Goal: Task Accomplishment & Management: Manage account settings

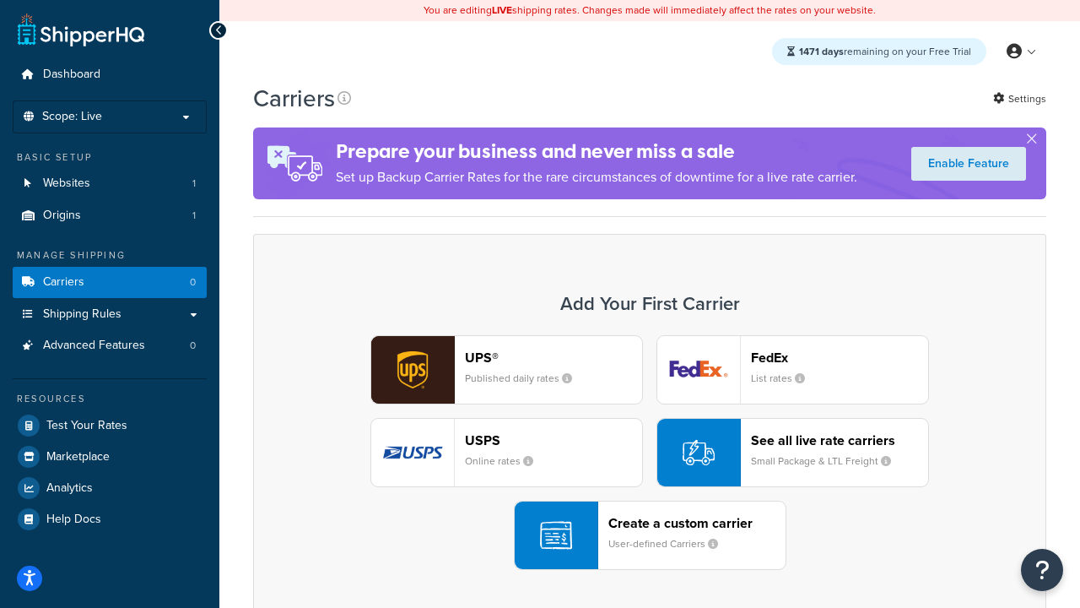
click at [650, 452] on div "UPS® Published daily rates FedEx List rates USPS Online rates See all live rate…" at bounding box center [650, 452] width 758 height 235
click at [840, 357] on header "FedEx" at bounding box center [839, 357] width 177 height 16
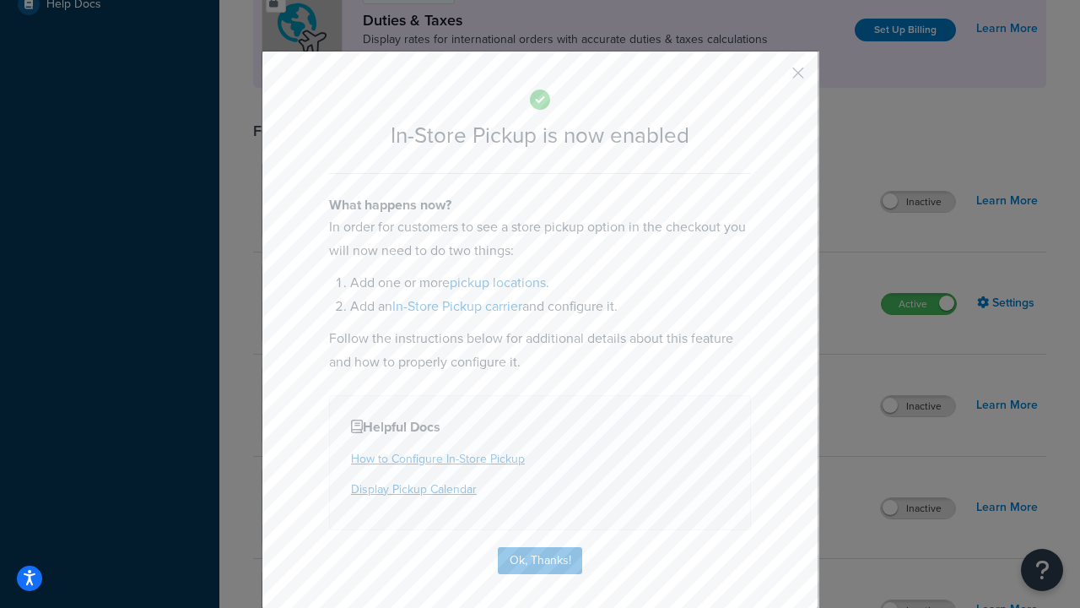
click at [773, 79] on button "button" at bounding box center [774, 79] width 4 height 4
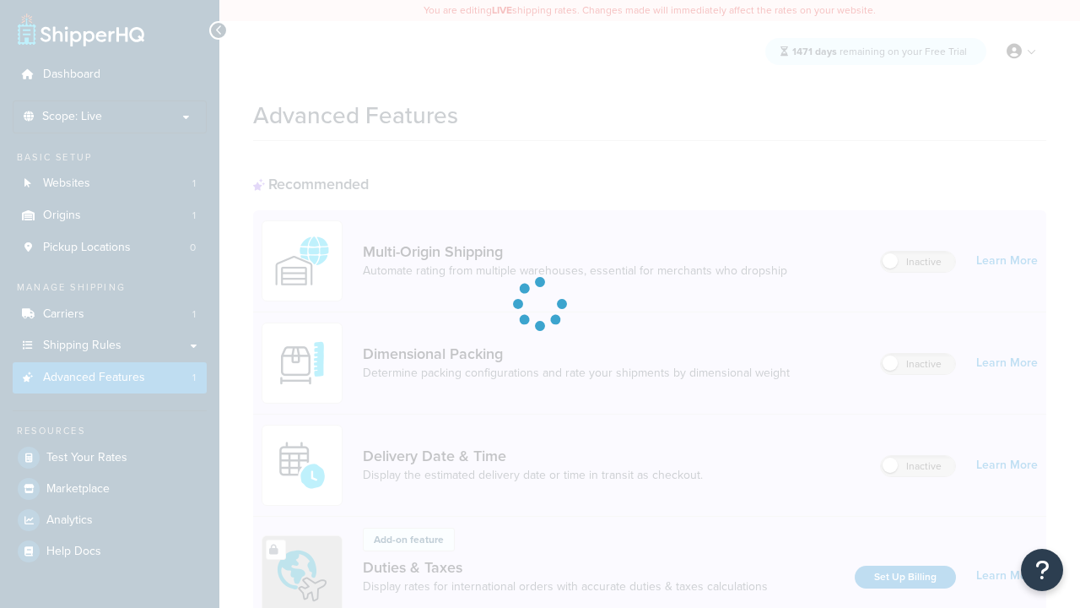
scroll to position [547, 0]
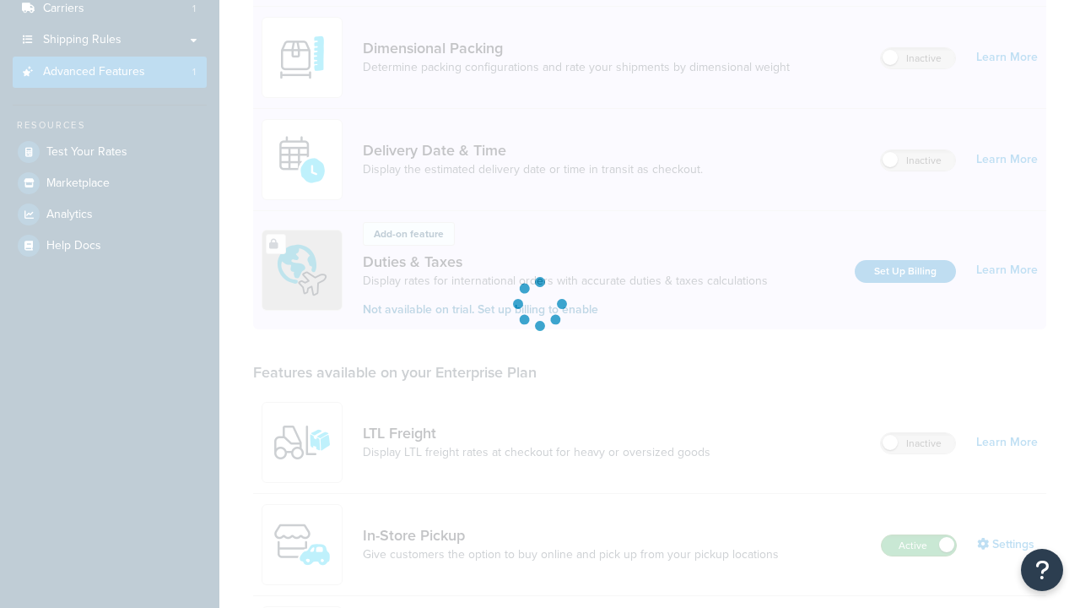
click at [919, 535] on label "Active" at bounding box center [919, 545] width 74 height 20
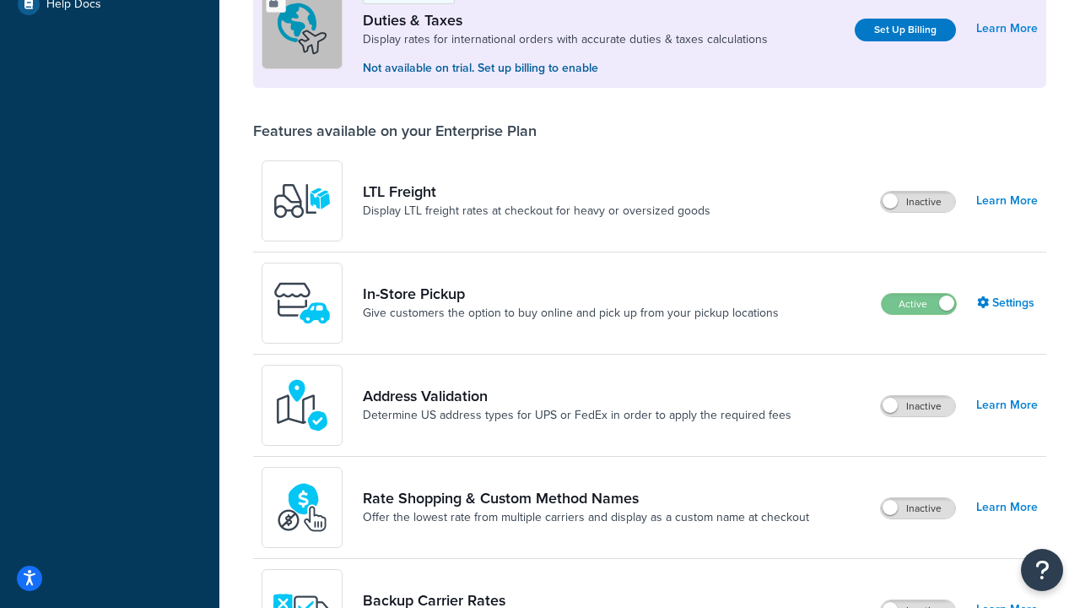
scroll to position [515, 0]
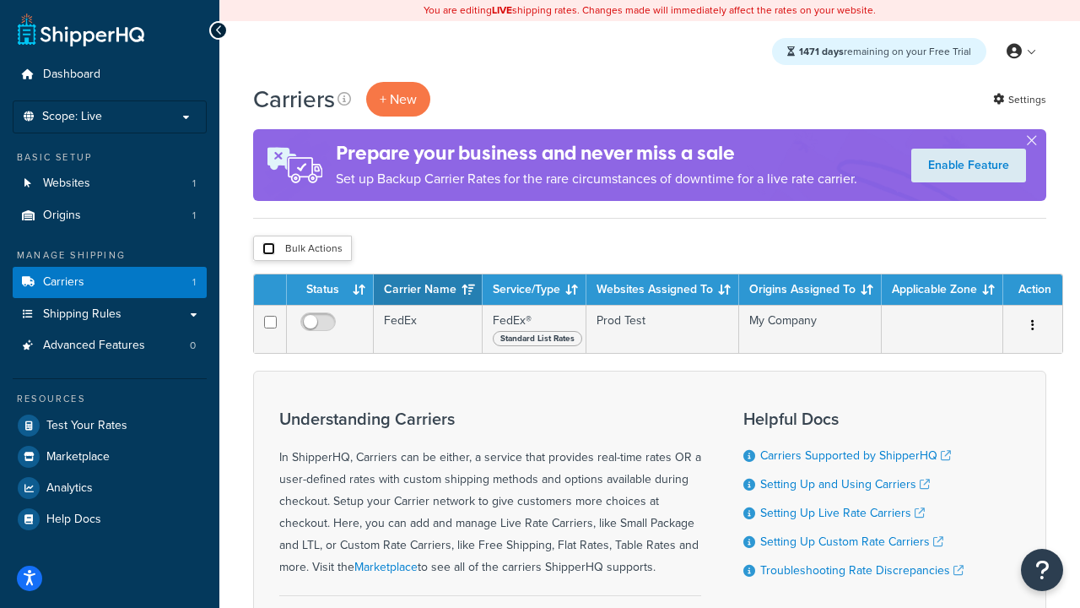
click at [268, 249] on input "checkbox" at bounding box center [269, 248] width 13 height 13
checkbox input "true"
click at [0, 0] on button "Delete" at bounding box center [0, 0] width 0 height 0
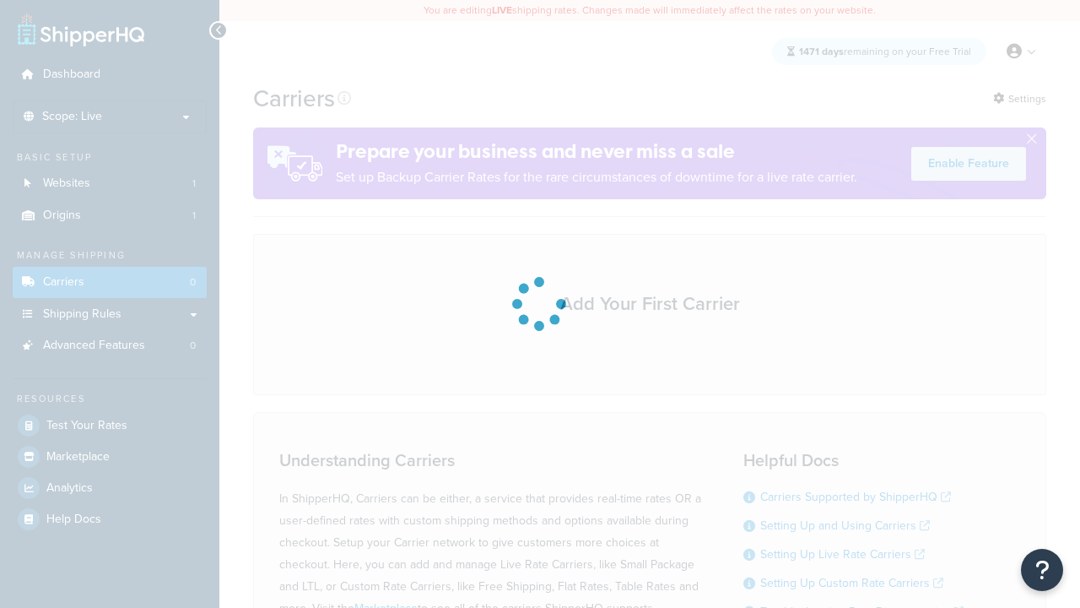
scroll to position [149, 0]
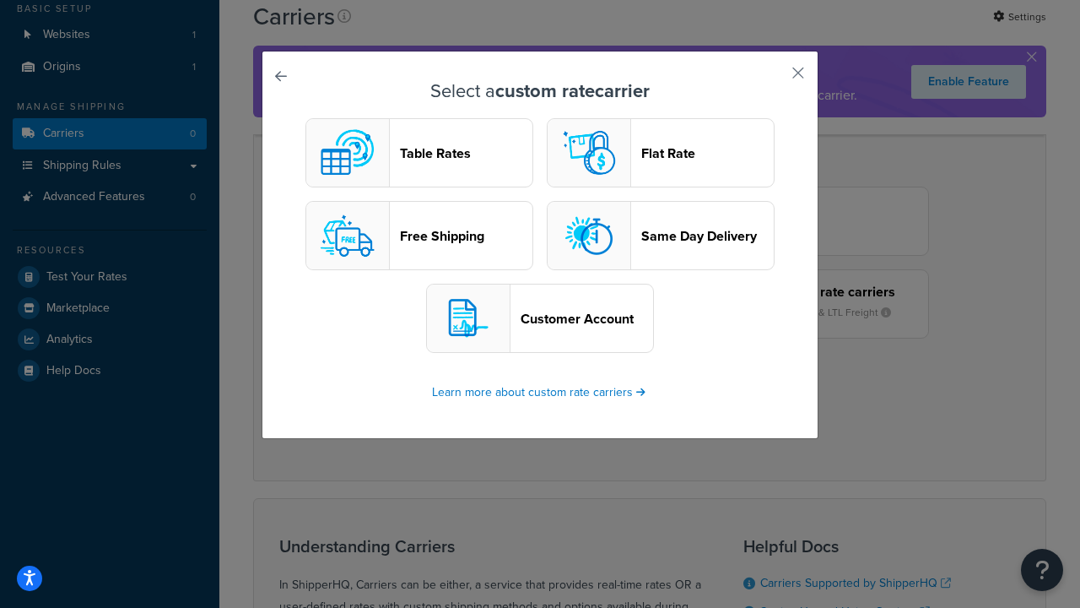
click at [420, 153] on header "Table Rates" at bounding box center [466, 153] width 133 height 16
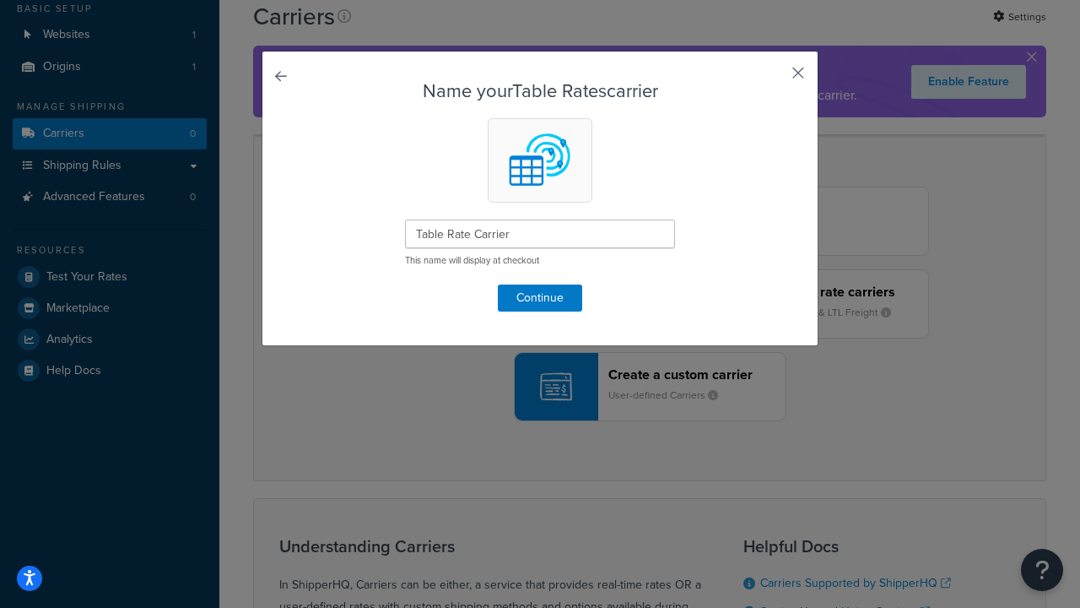
click at [773, 79] on button "button" at bounding box center [774, 79] width 4 height 4
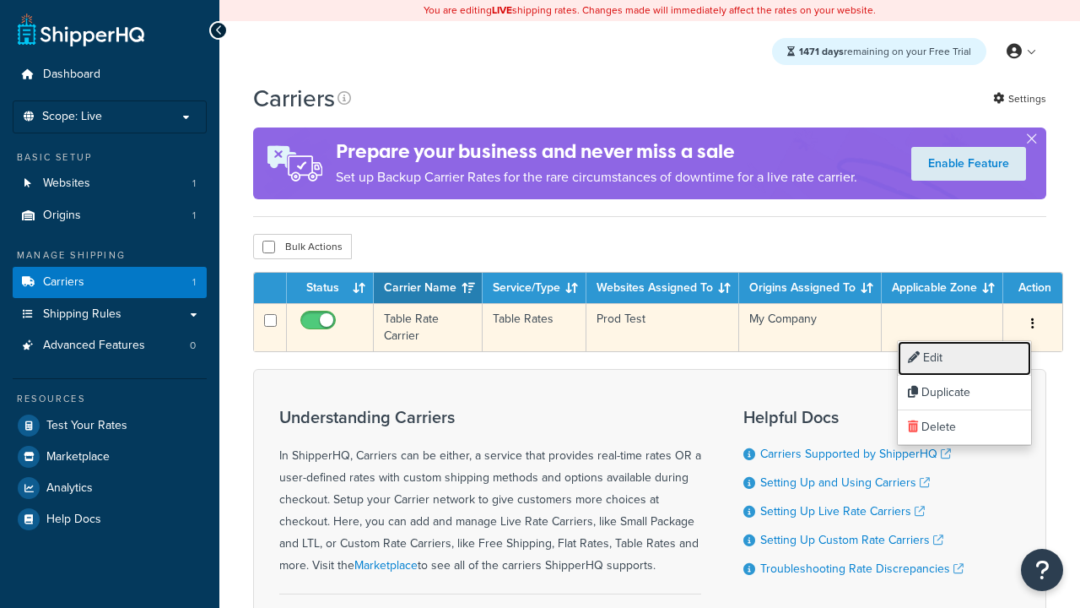
click at [965, 358] on link "Edit" at bounding box center [964, 358] width 133 height 35
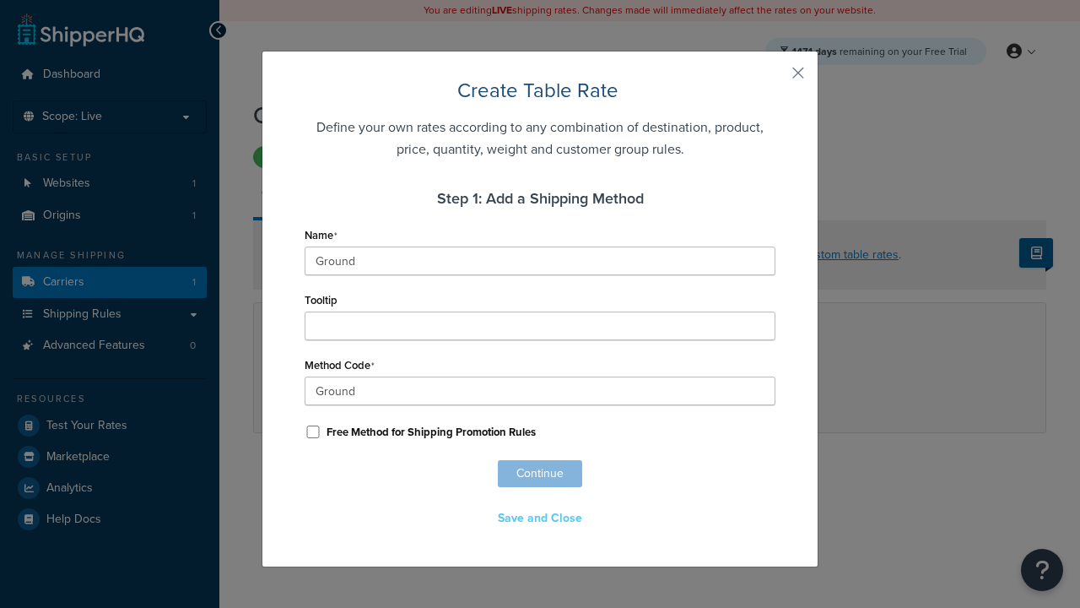
scroll to position [1055, 0]
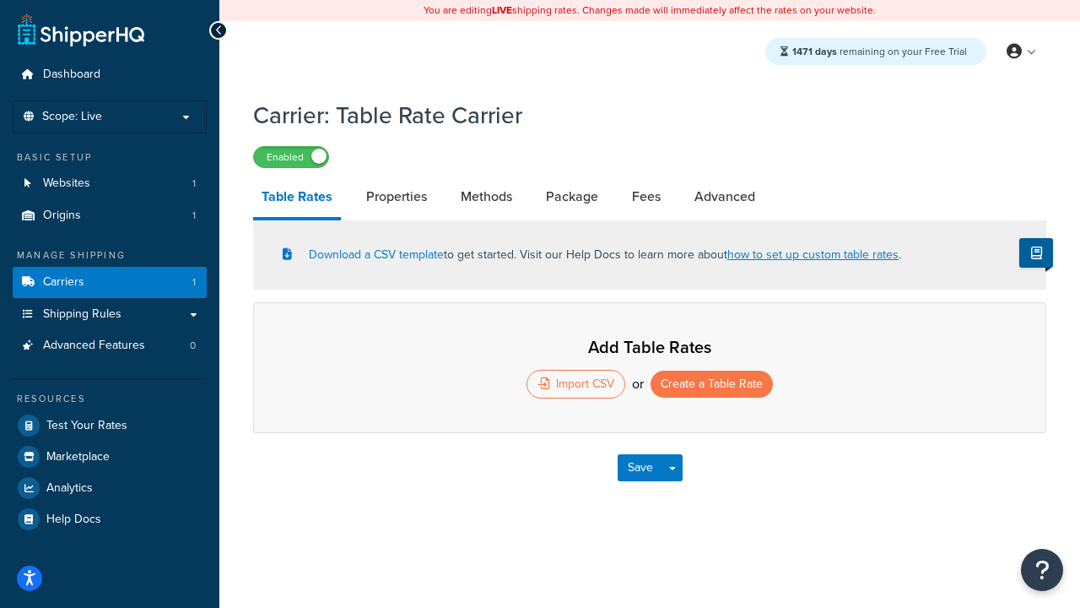
select select "25"
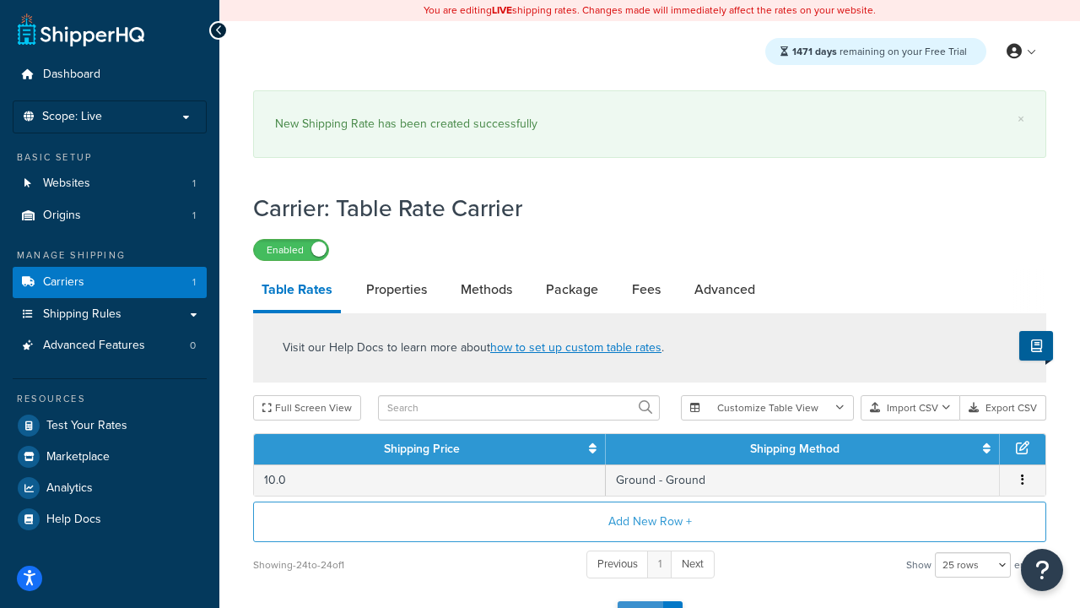
click at [640, 601] on button "Save" at bounding box center [641, 614] width 46 height 27
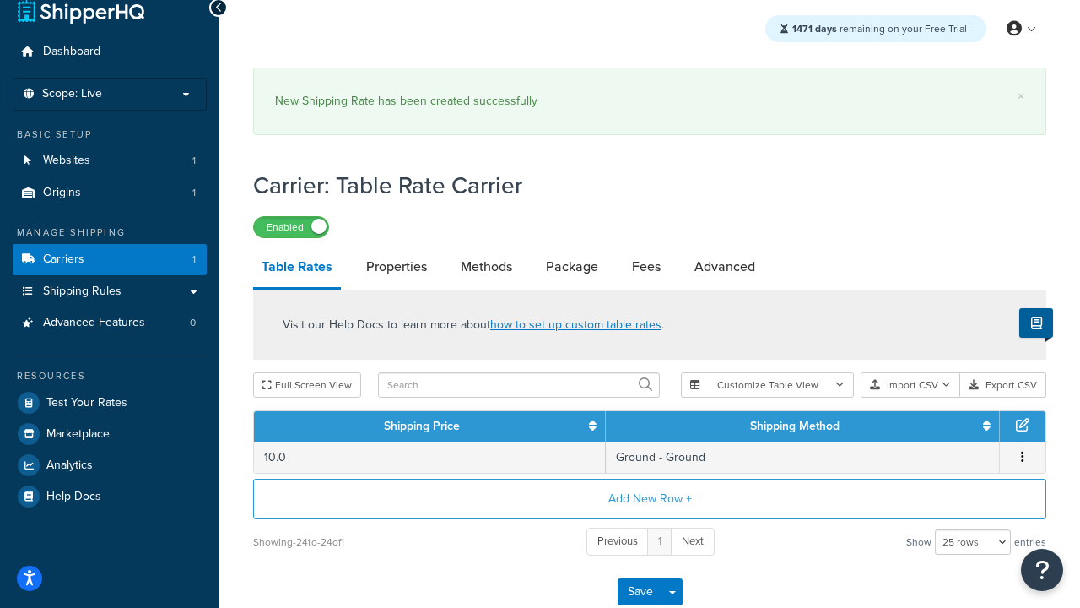
scroll to position [0, 0]
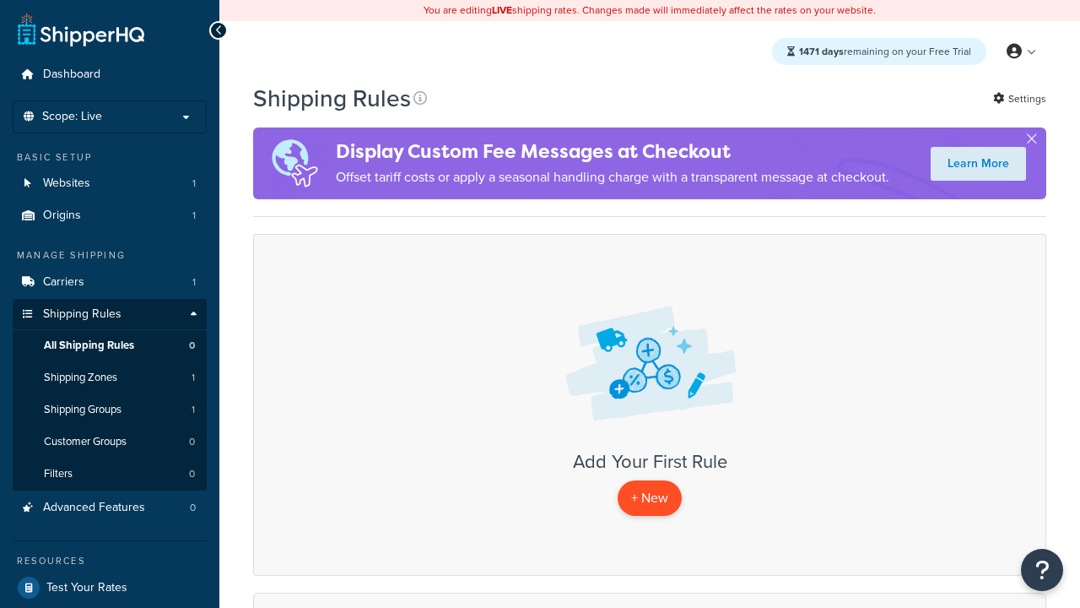
click at [650, 498] on p "+ New" at bounding box center [650, 497] width 64 height 35
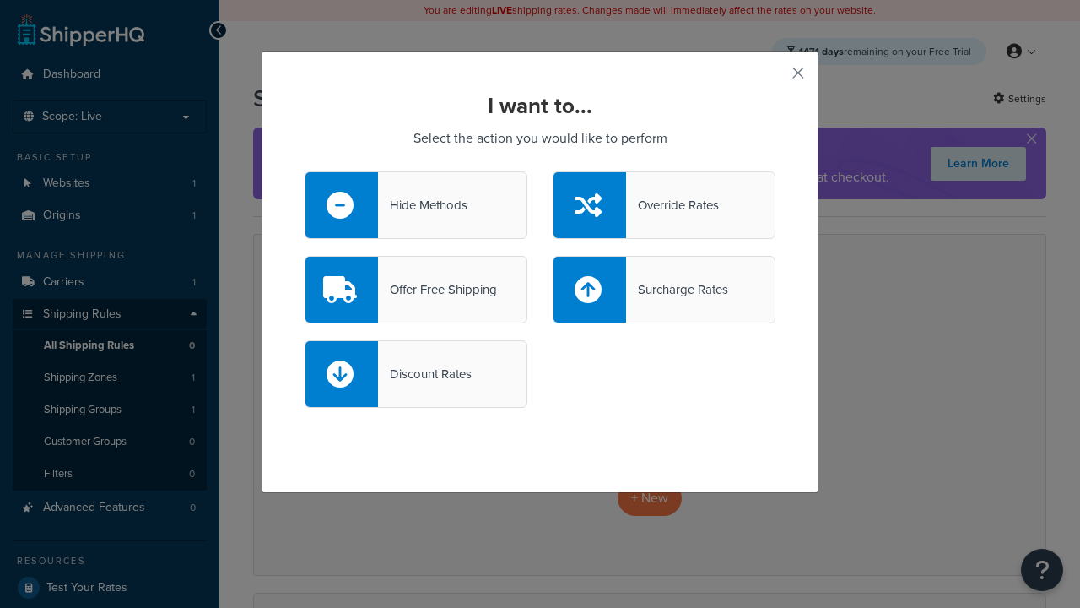
click at [664, 205] on div "Override Rates" at bounding box center [672, 205] width 93 height 24
click at [0, 0] on input "Override Rates" at bounding box center [0, 0] width 0 height 0
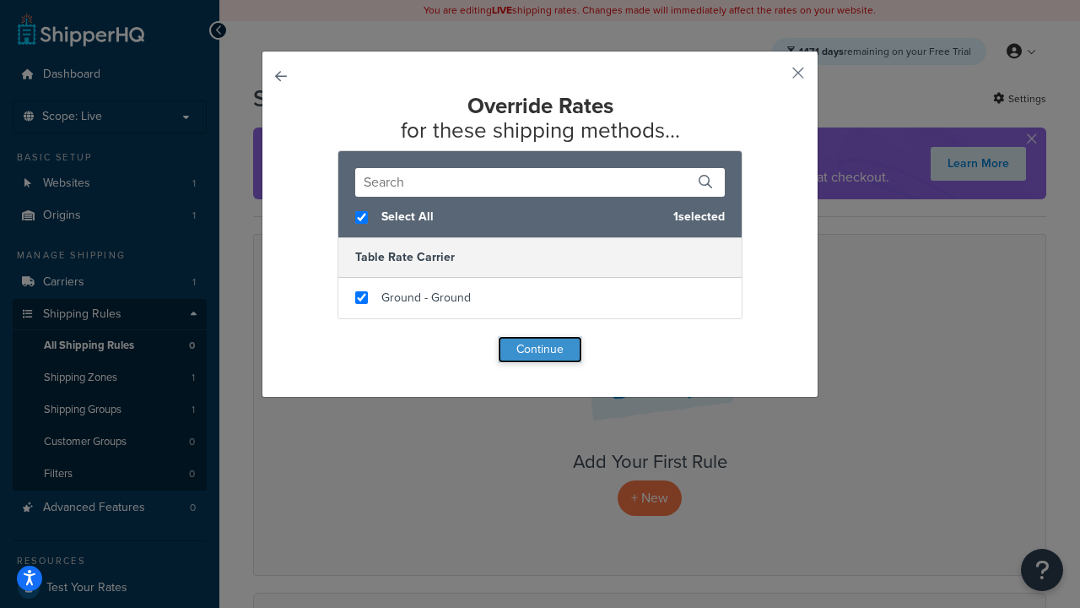
click at [540, 349] on button "Continue" at bounding box center [540, 349] width 84 height 27
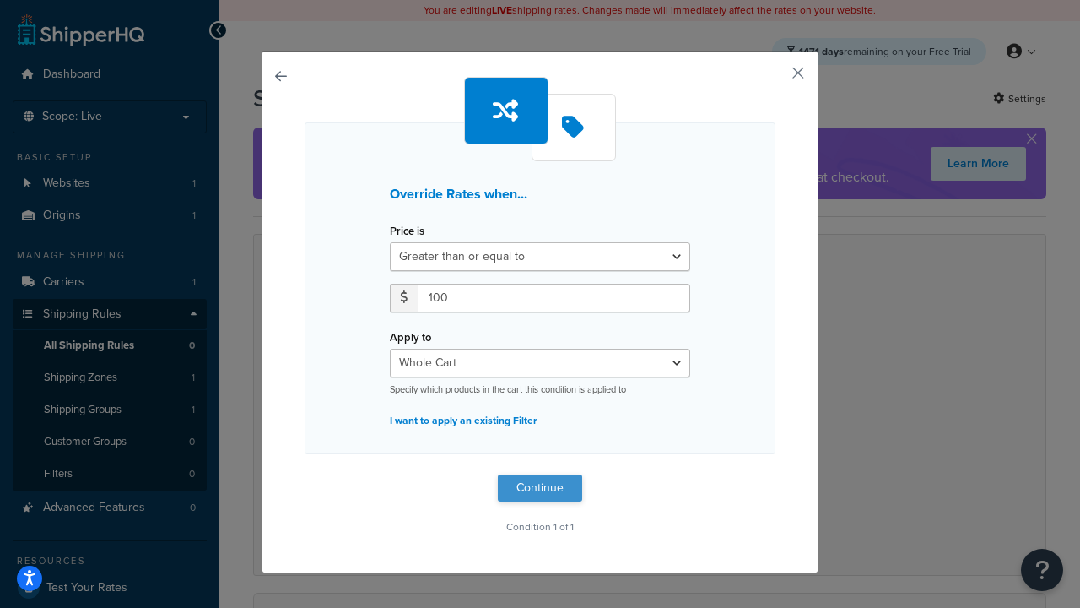
type input "100"
click at [540, 488] on button "Continue" at bounding box center [540, 487] width 84 height 27
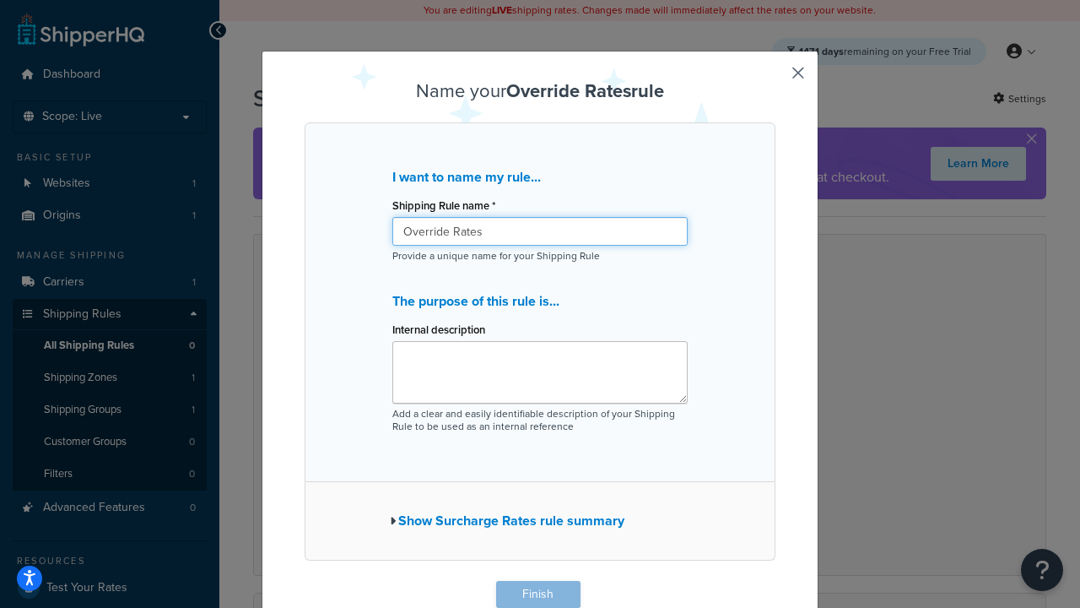
type input "Override Rates"
click at [538, 594] on button "Finish" at bounding box center [538, 594] width 84 height 27
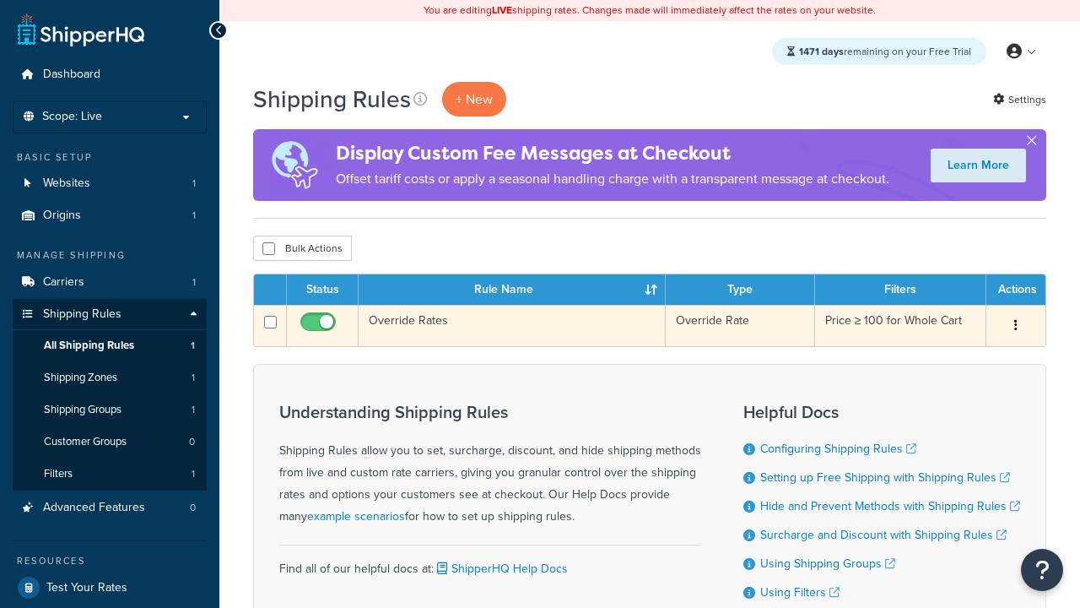
click at [1015, 327] on icon "button" at bounding box center [1016, 325] width 3 height 12
click at [0, 0] on link "Edit" at bounding box center [0, 0] width 0 height 0
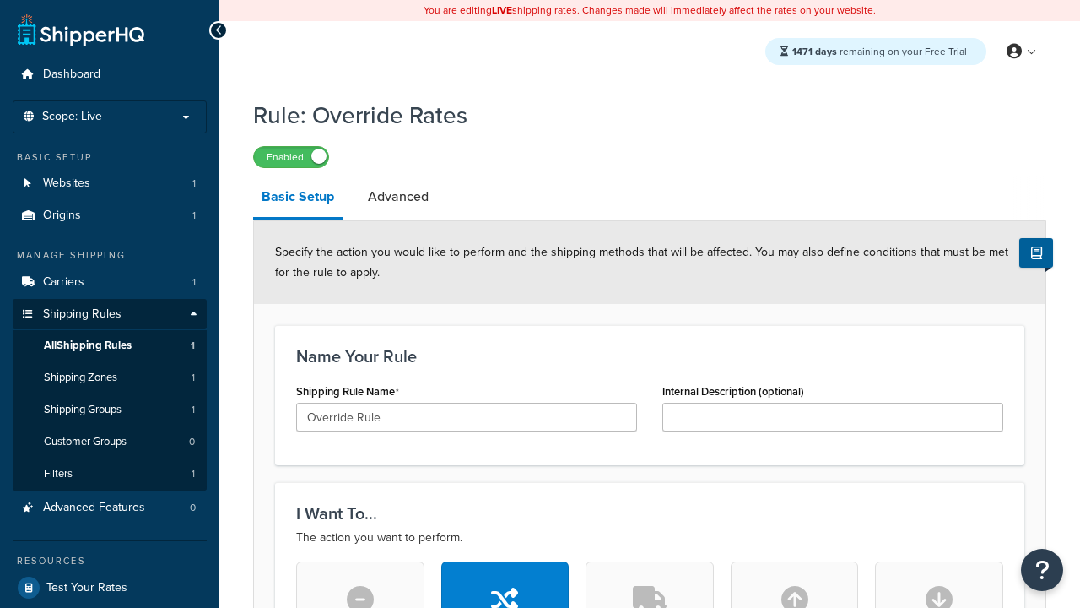
type input "Override Rule"
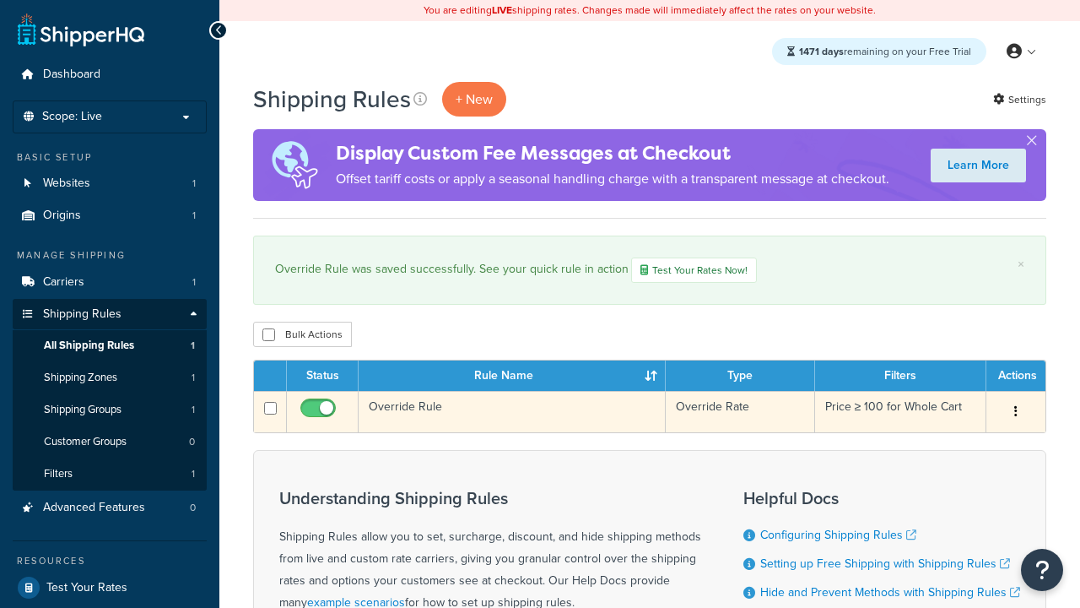
click at [1015, 414] on icon "button" at bounding box center [1016, 411] width 3 height 12
click at [0, 0] on link "Duplicate" at bounding box center [0, 0] width 0 height 0
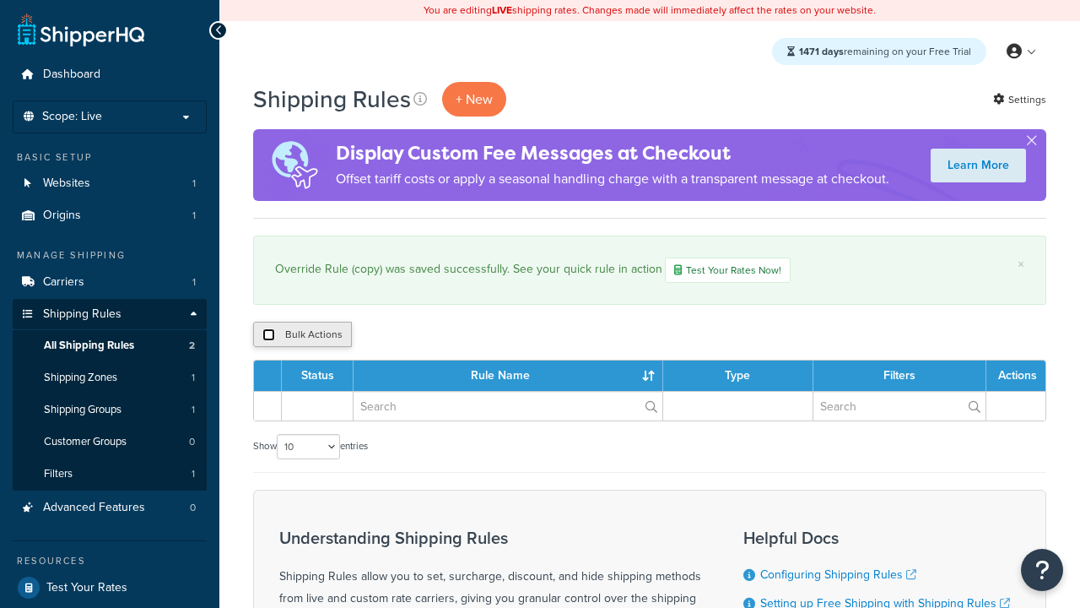
click at [268, 336] on input "checkbox" at bounding box center [269, 334] width 13 height 13
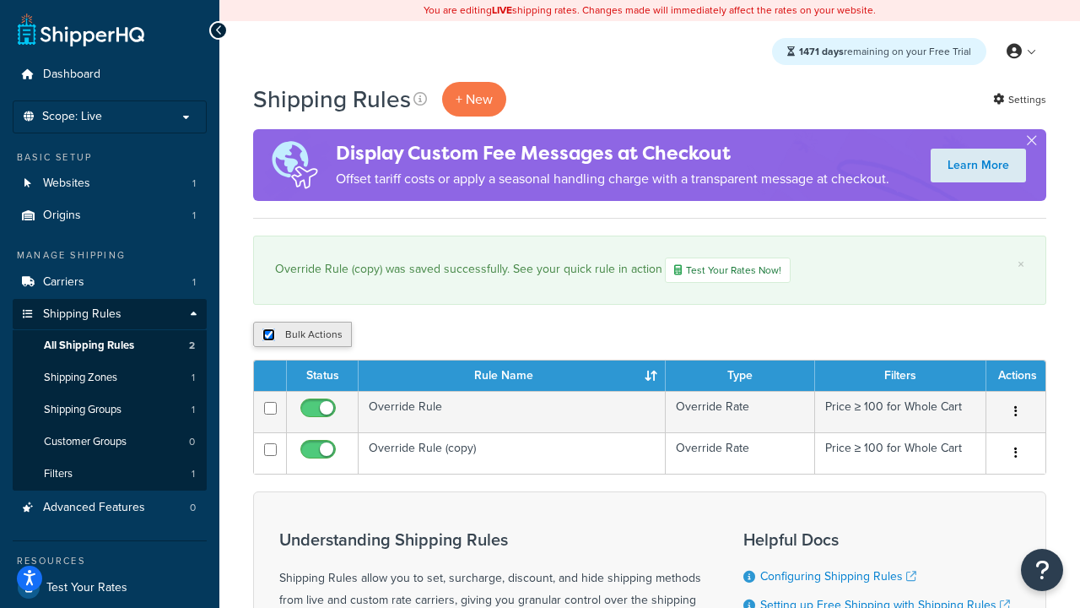
click at [268, 336] on input "checkbox" at bounding box center [269, 334] width 13 height 13
checkbox input "false"
click at [268, 336] on input "checkbox" at bounding box center [269, 334] width 13 height 13
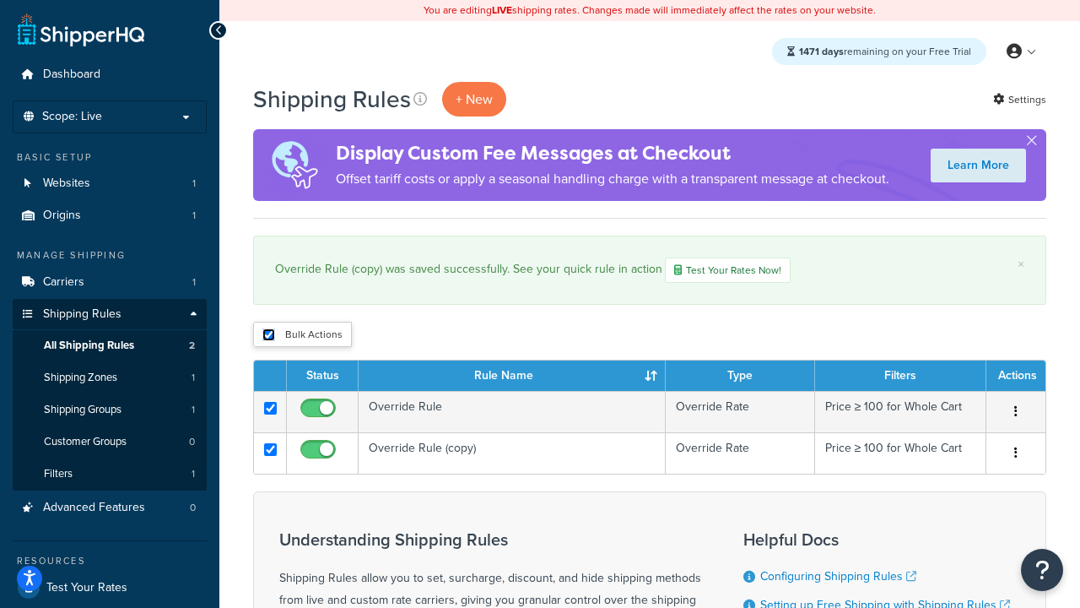
checkbox input "true"
click at [0, 0] on button "Duplicate" at bounding box center [0, 0] width 0 height 0
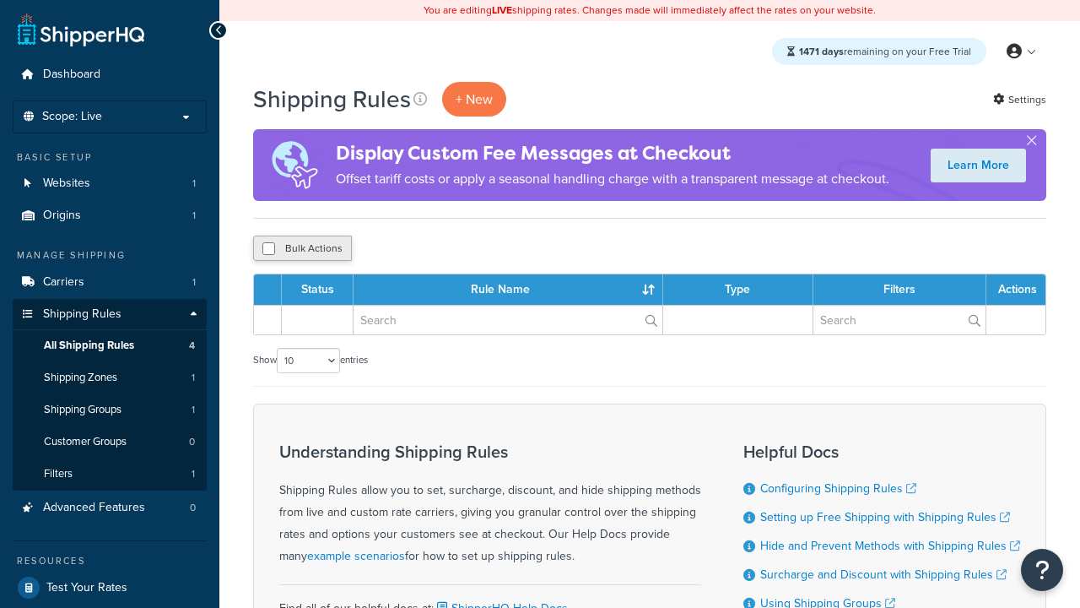
click at [302, 249] on button "Bulk Actions" at bounding box center [302, 248] width 99 height 25
checkbox input "true"
click at [0, 0] on button "Delete" at bounding box center [0, 0] width 0 height 0
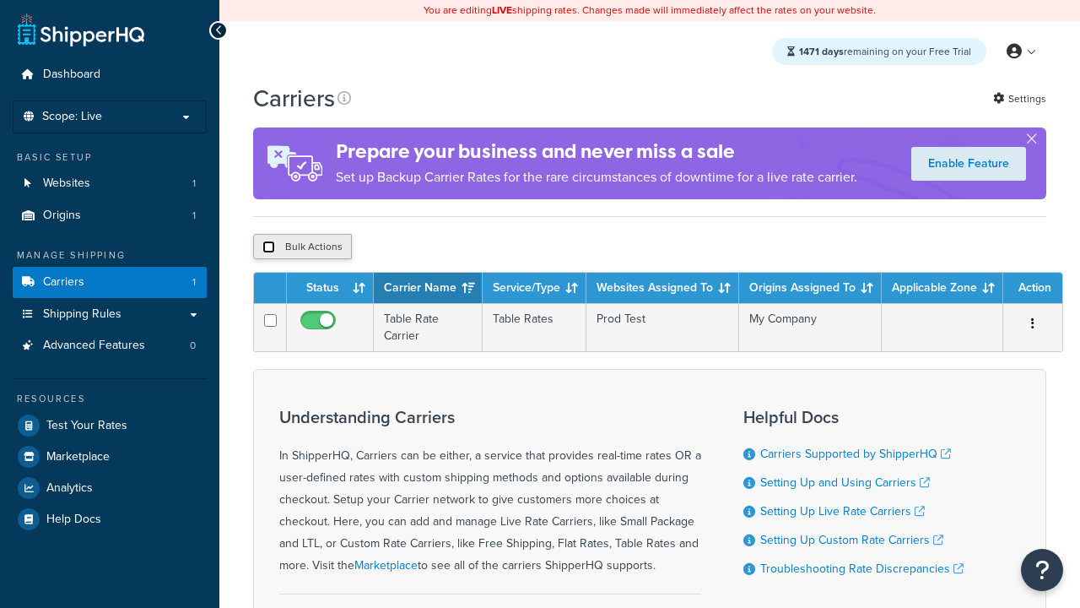
click at [268, 247] on input "checkbox" at bounding box center [269, 247] width 13 height 13
checkbox input "true"
click at [0, 0] on button "Delete" at bounding box center [0, 0] width 0 height 0
